Goal: Check status: Check status

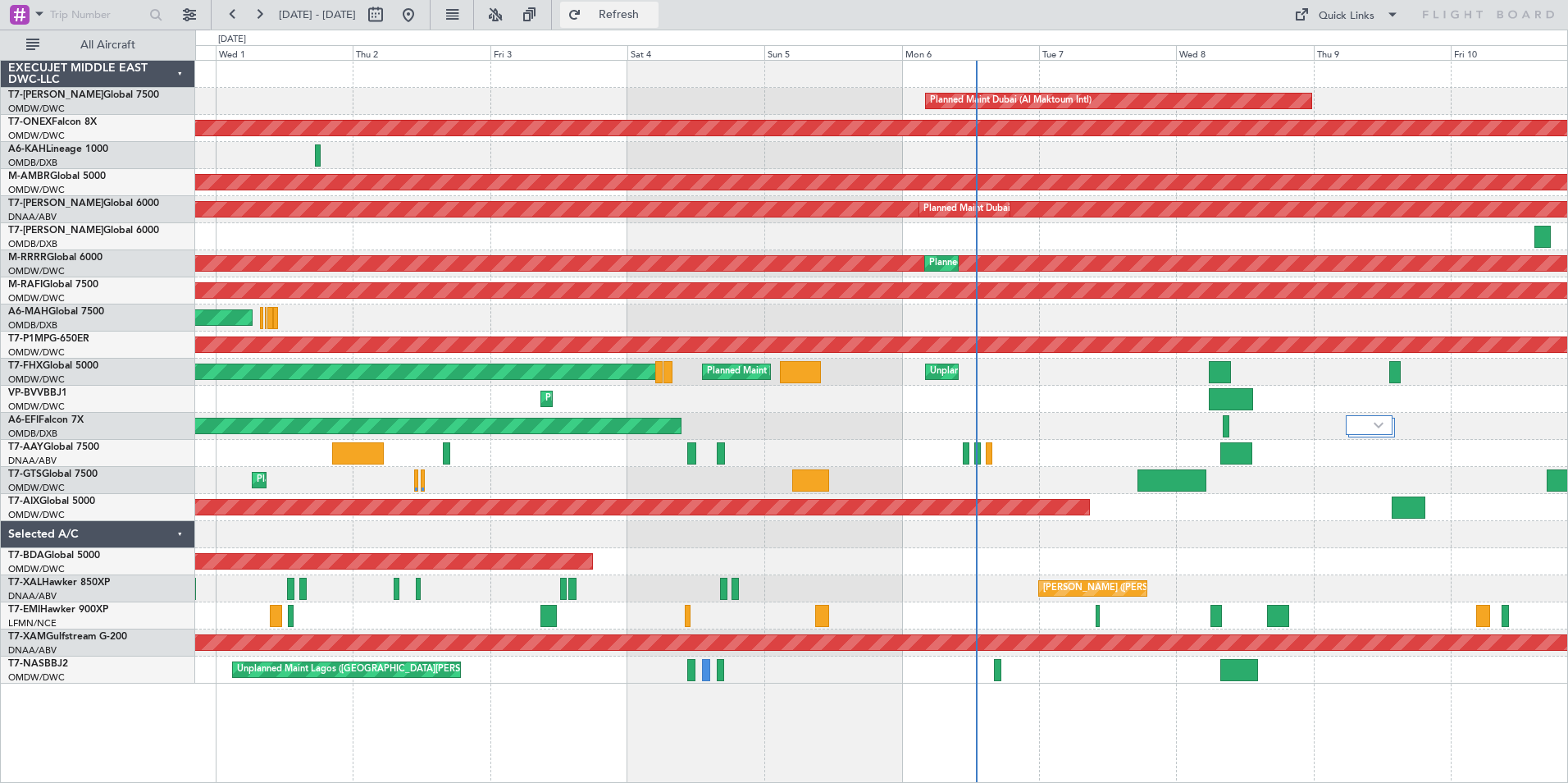
click at [653, 9] on span "Refresh" at bounding box center [619, 14] width 69 height 12
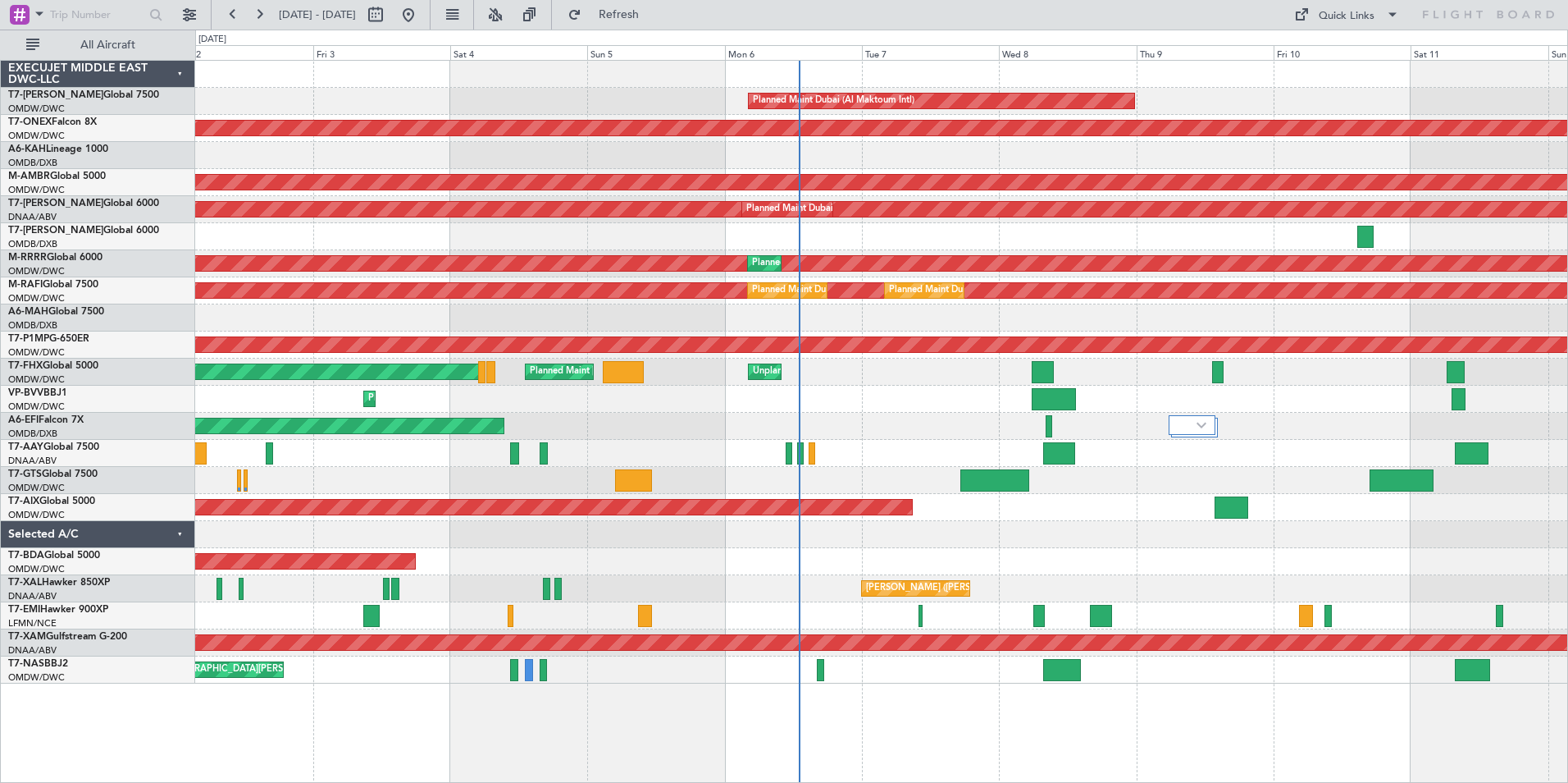
click at [915, 737] on div "Planned Maint Dubai (Al Maktoum Intl) Planned Maint Nurnberg Planned Maint [GEO…" at bounding box center [882, 421] width 1373 height 722
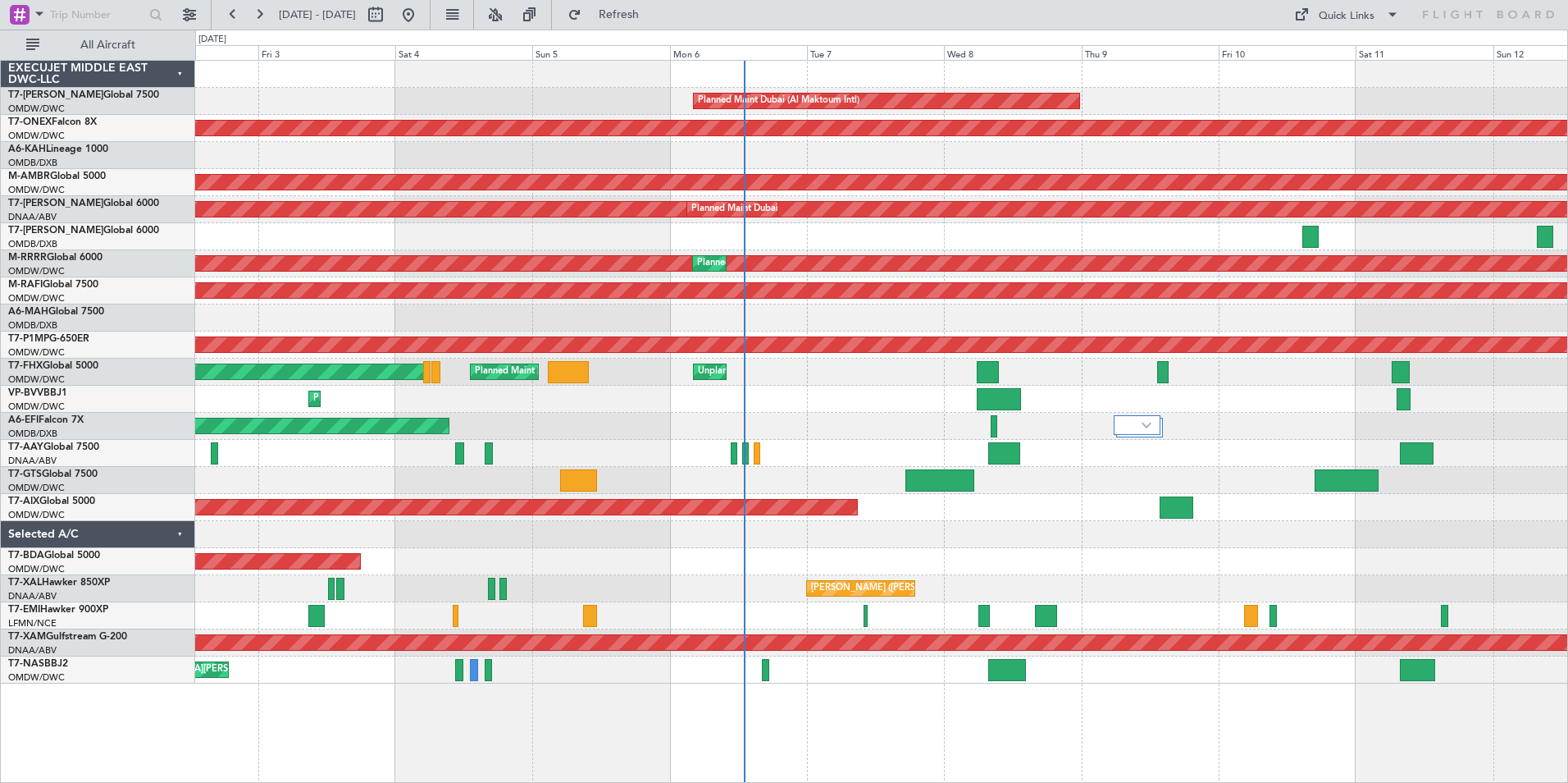
click at [902, 746] on div "Planned Maint Dubai (Al Maktoum Intl) Planned Maint Nurnberg Planned Maint [GEO…" at bounding box center [882, 421] width 1373 height 722
click at [835, 707] on div "Planned Maint Dubai (Al Maktoum Intl) Planned Maint Nurnberg Planned Maint [GEO…" at bounding box center [882, 421] width 1373 height 722
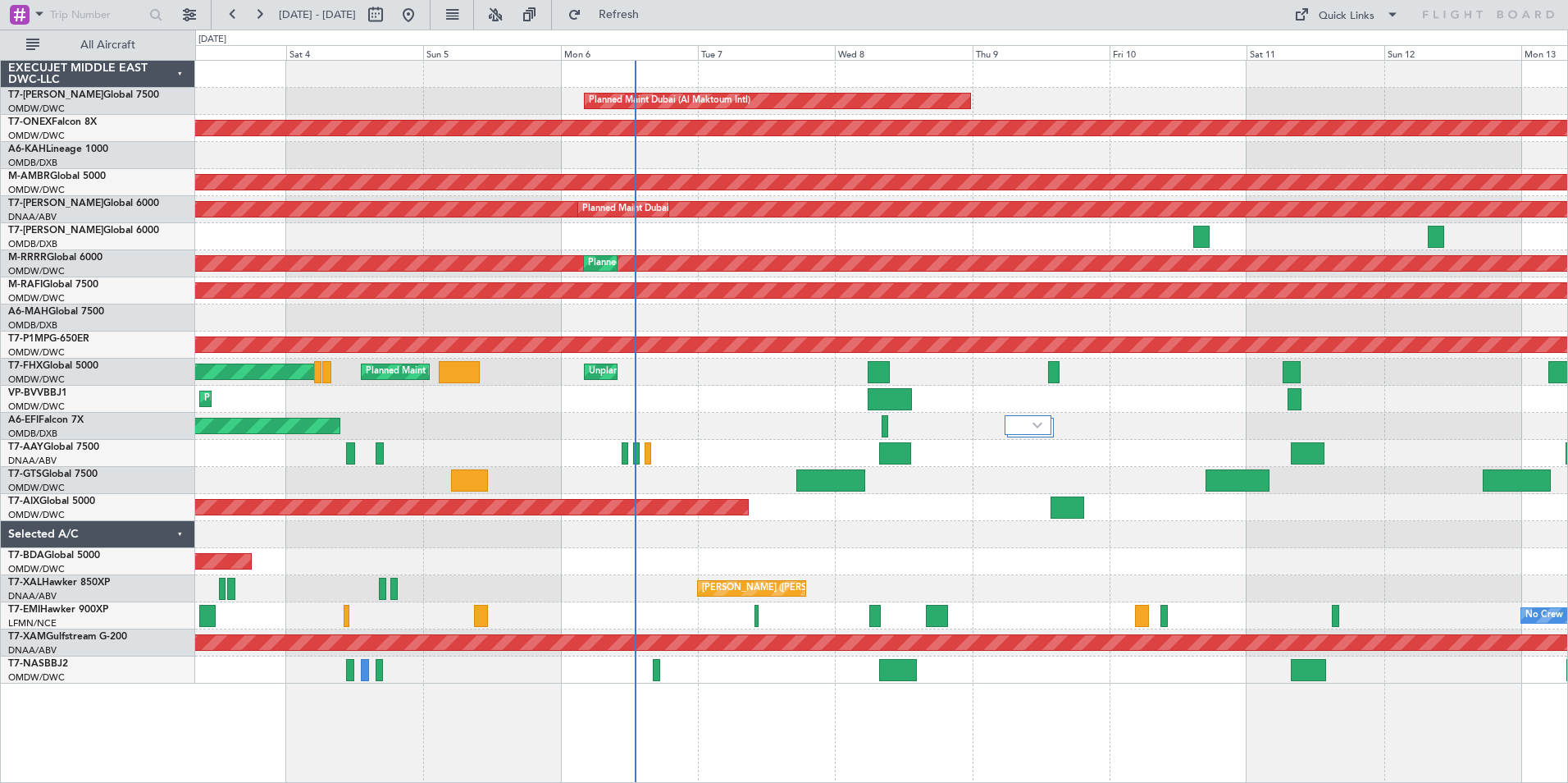
click at [835, 723] on div "Planned Maint Dubai (Al Maktoum Intl) Planned Maint Nurnberg Planned Maint [GEO…" at bounding box center [882, 421] width 1373 height 722
click at [816, 744] on div "Planned Maint Dubai (Al Maktoum Intl) Planned Maint Nurnberg Planned Maint [GEO…" at bounding box center [882, 421] width 1373 height 722
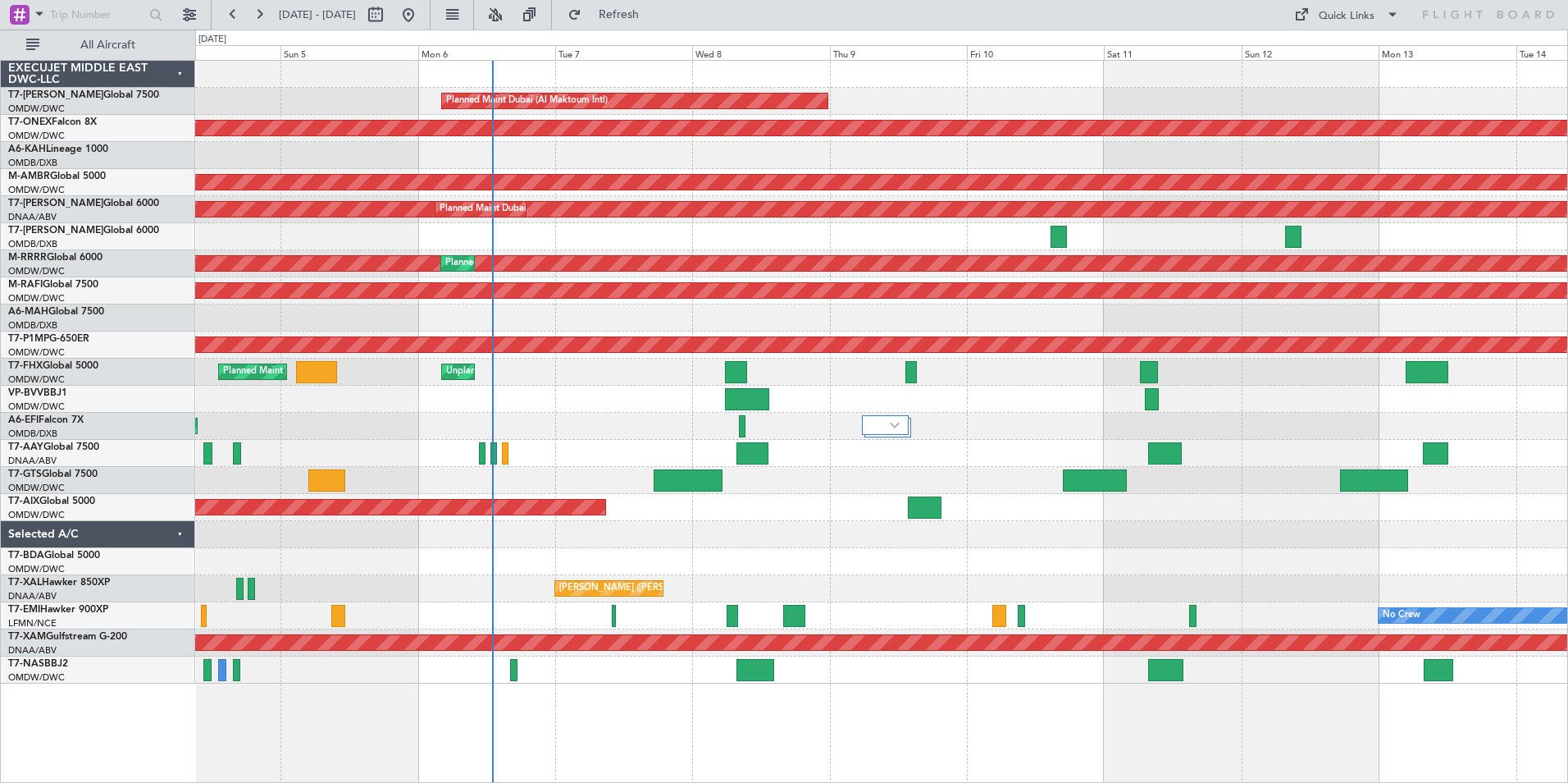
click at [987, 757] on div "Planned Maint Dubai (Al Maktoum Intl) Planned Maint Nurnberg Planned Maint [GEO…" at bounding box center [882, 421] width 1373 height 722
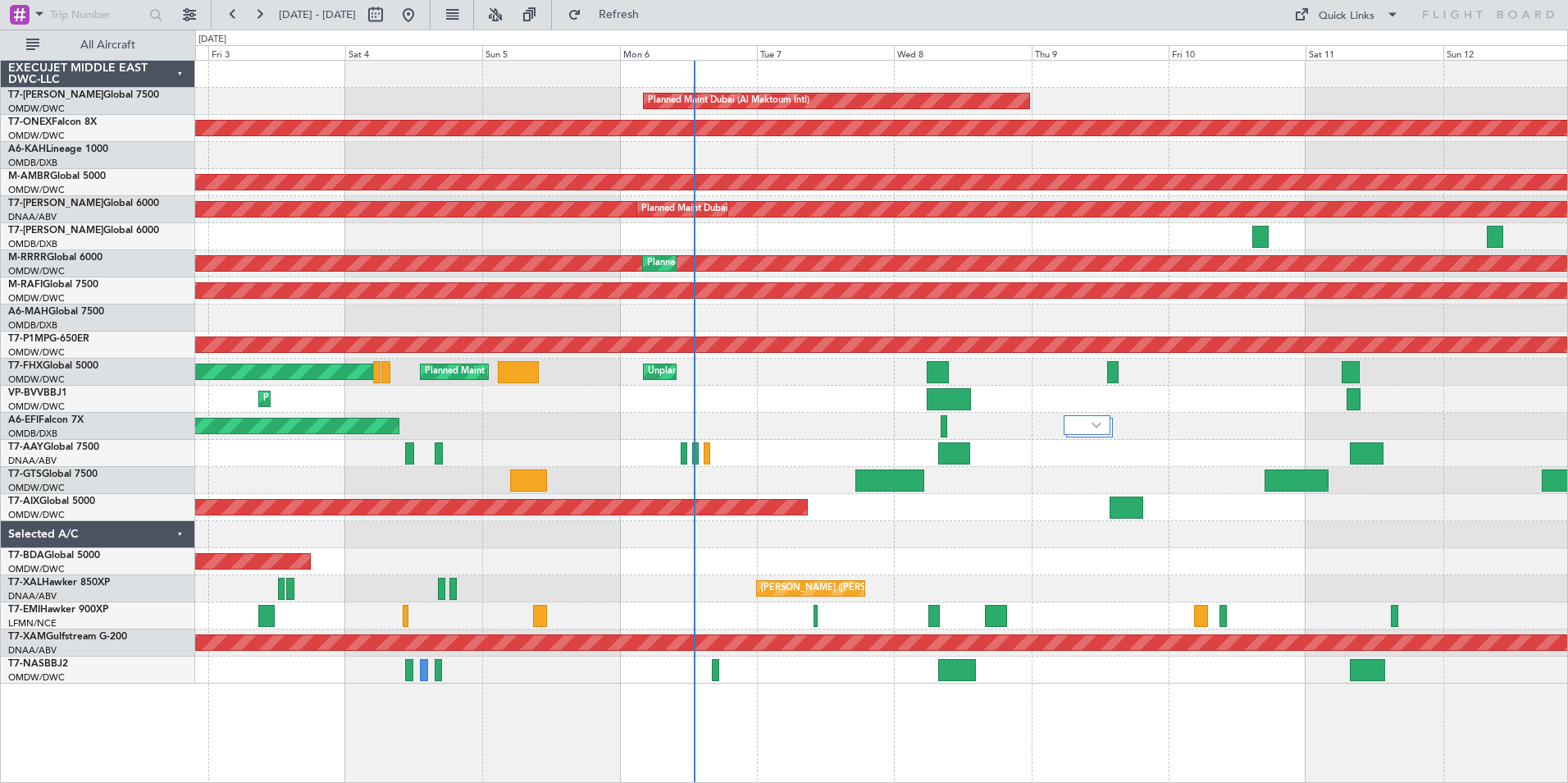
click at [887, 735] on div "Planned Maint Dubai (Al Maktoum Intl) Planned Maint Nurnberg Planned Maint [GEO…" at bounding box center [882, 421] width 1373 height 722
click at [836, 732] on div "Planned Maint Dubai (Al Maktoum Intl) Planned Maint Nurnberg Planned Maint [GEO…" at bounding box center [882, 421] width 1373 height 722
click at [804, 725] on div "Planned Maint Dubai (Al Maktoum Intl) Planned Maint Nurnberg Planned Maint [GEO…" at bounding box center [882, 421] width 1373 height 722
click at [783, 714] on div "Planned Maint Dubai (Al Maktoum Intl) Planned Maint Nurnberg Planned Maint [GEO…" at bounding box center [882, 421] width 1373 height 722
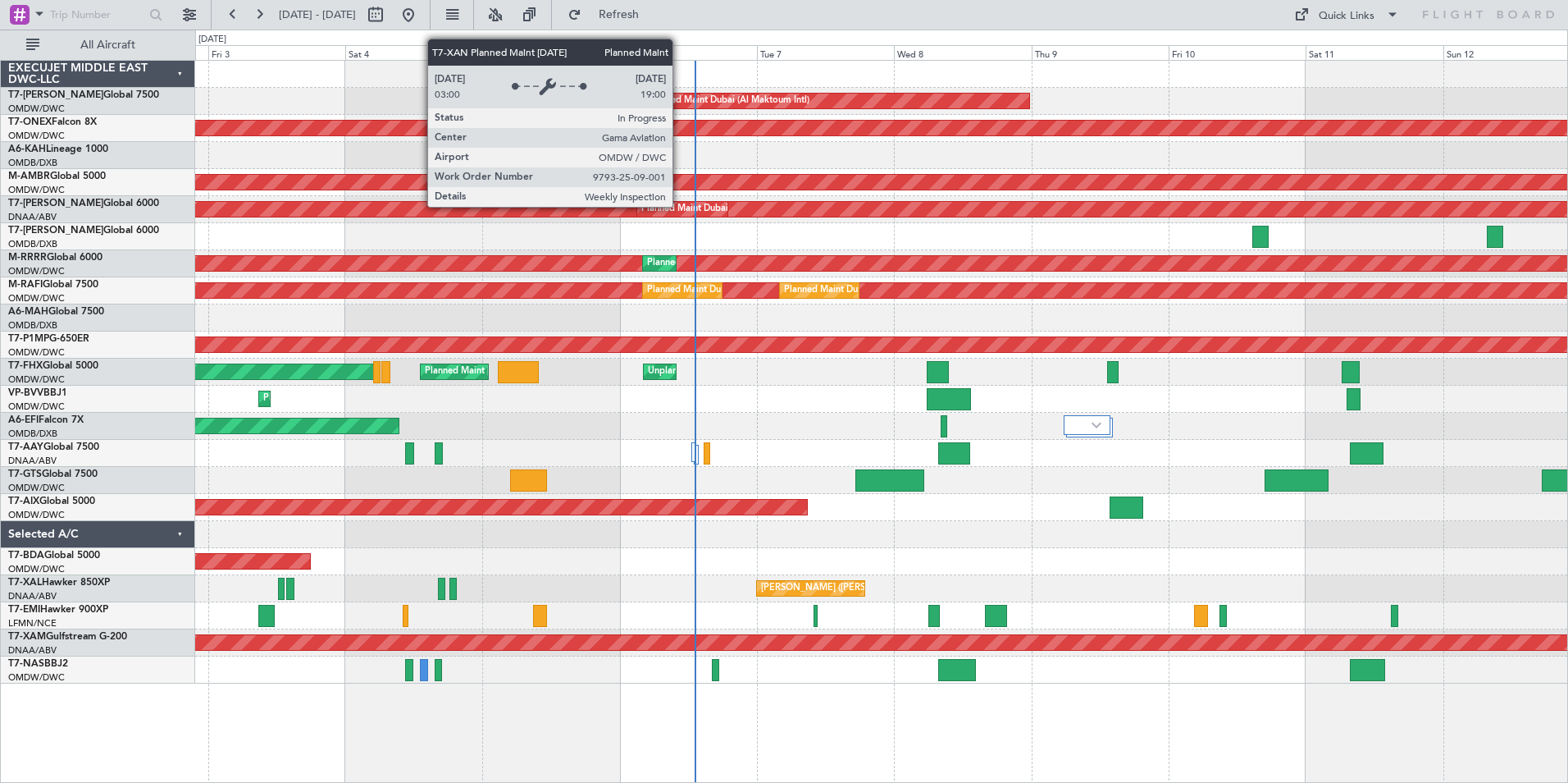
click at [680, 206] on div "Planned Maint Dubai (Al Maktoum Intl)" at bounding box center [721, 210] width 161 height 25
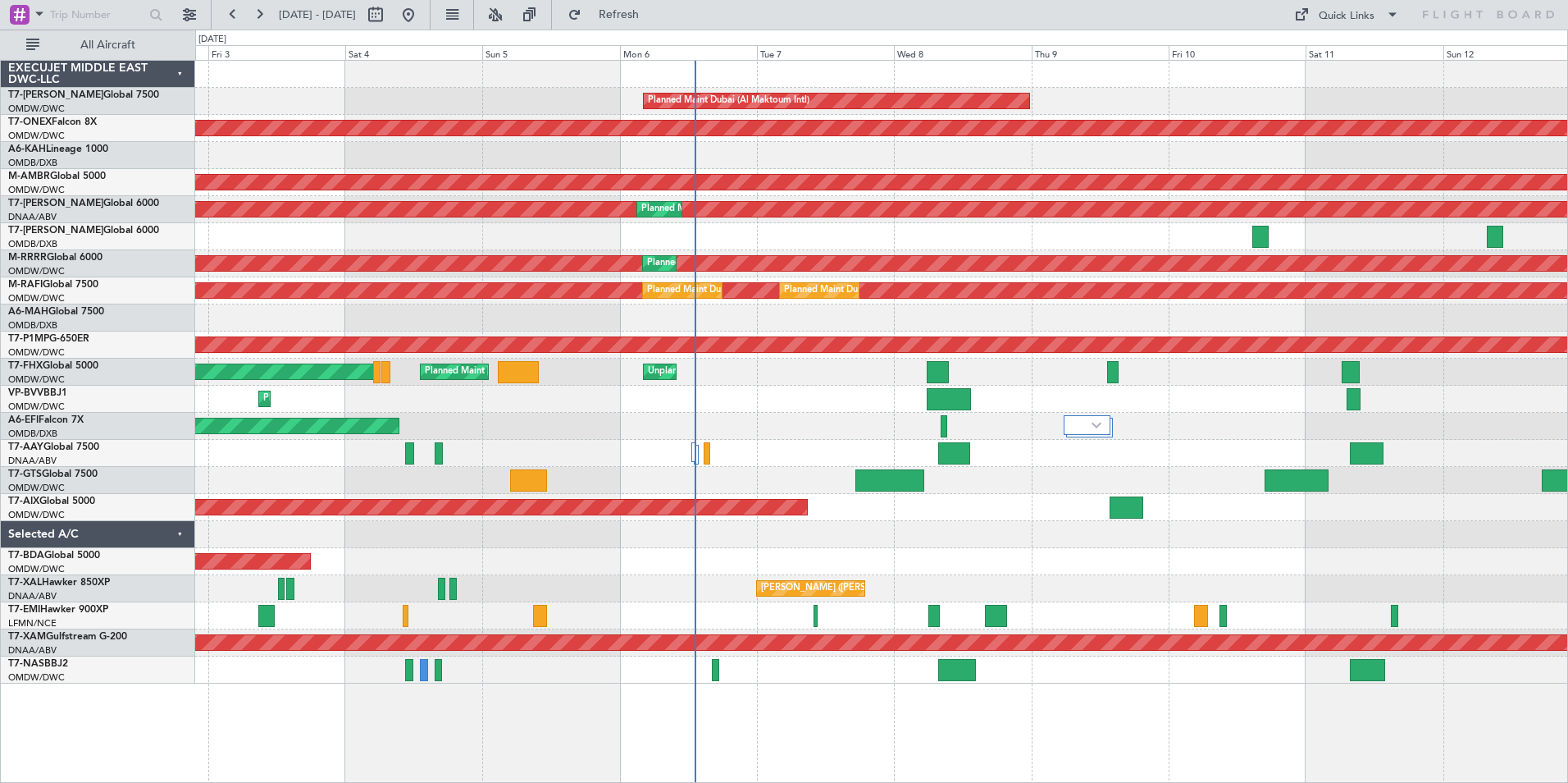
click at [902, 759] on div "Planned Maint Dubai (Al Maktoum Intl) Planned Maint Nurnberg Planned Maint [GEO…" at bounding box center [882, 421] width 1373 height 722
click at [659, 3] on button "Refresh" at bounding box center [609, 14] width 98 height 26
click at [653, 21] on span "Refresh" at bounding box center [619, 14] width 69 height 12
